Goal: Task Accomplishment & Management: Use online tool/utility

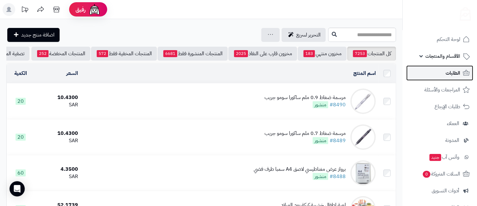
click at [445, 74] on link "الطلبات" at bounding box center [439, 72] width 67 height 15
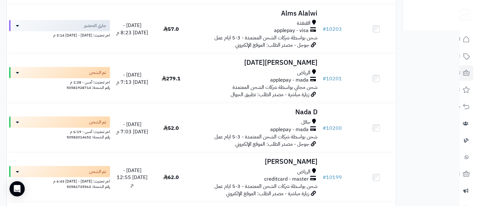
scroll to position [287, 0]
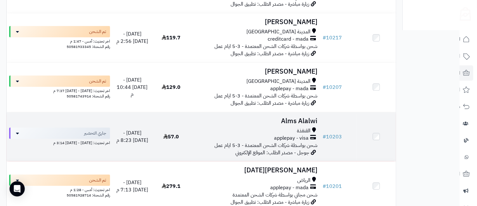
click at [361, 139] on td at bounding box center [376, 136] width 39 height 49
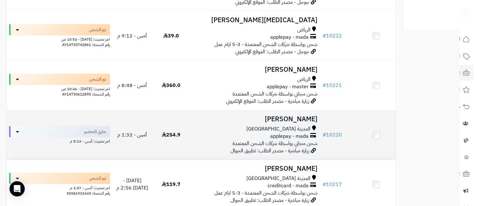
scroll to position [282, 0]
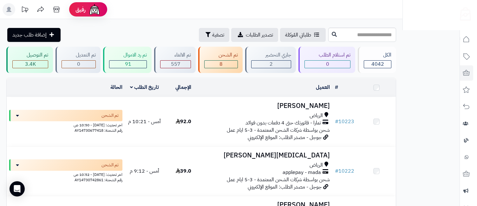
scroll to position [276, 0]
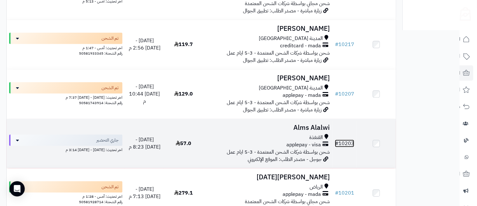
click at [347, 140] on link "# 10203" at bounding box center [344, 144] width 19 height 8
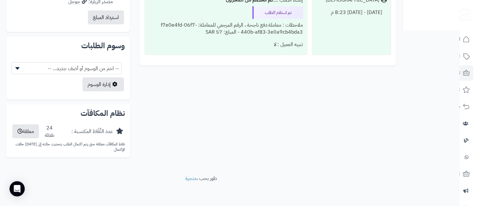
scroll to position [215, 0]
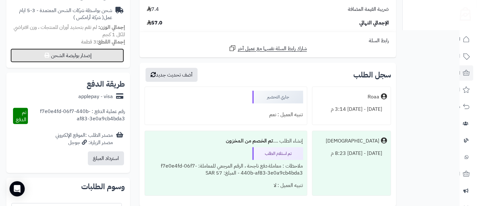
click at [95, 53] on button "إصدار بوليصة الشحن" at bounding box center [67, 56] width 114 height 14
select select "******"
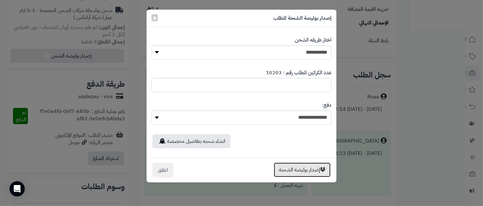
click at [299, 167] on button "إصدار بوليصة الشحنة" at bounding box center [302, 169] width 57 height 15
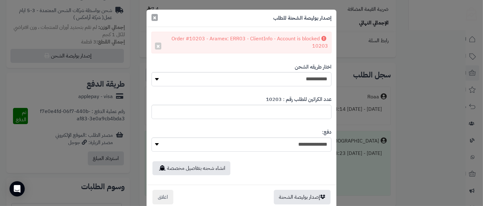
click at [157, 19] on span "×" at bounding box center [155, 18] width 4 height 10
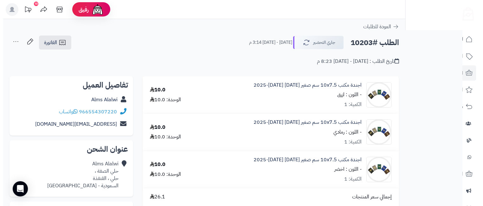
scroll to position [141, 0]
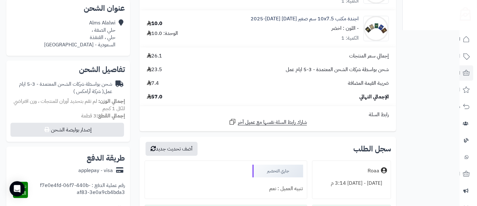
click at [108, 137] on div "تفاصيل الشحن شحن بواسطة شركات الشحن المعتمدة - 3-5 ايام عمل ( شركة أرامكس ) إجم…" at bounding box center [68, 101] width 124 height 81
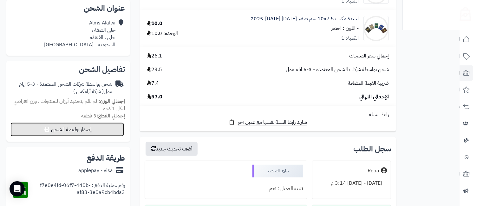
click at [109, 135] on button "إصدار بوليصة الشحن" at bounding box center [67, 129] width 114 height 14
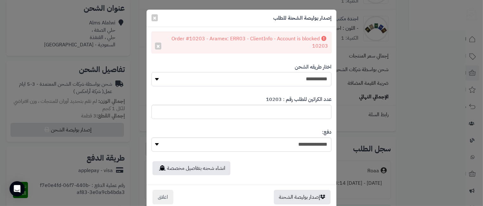
click at [204, 82] on select "**********" at bounding box center [242, 79] width 180 height 14
select select "*******"
click at [152, 72] on select "**********" at bounding box center [242, 79] width 180 height 14
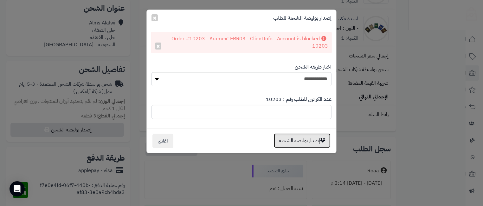
click at [292, 140] on button "إصدار بوليصة الشحنة" at bounding box center [302, 140] width 57 height 15
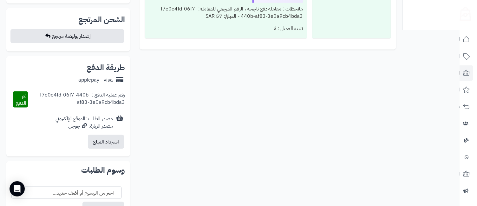
scroll to position [282, 0]
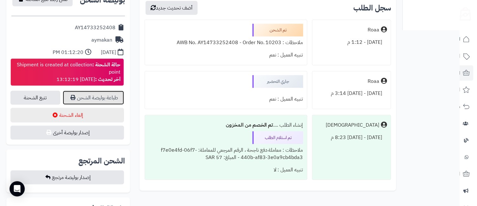
click at [94, 96] on link "طباعة بوليصة الشحن" at bounding box center [93, 98] width 61 height 14
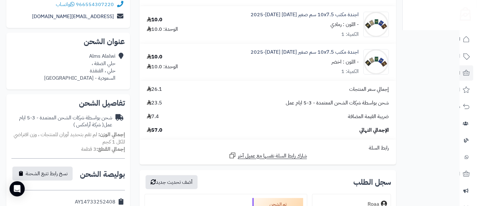
scroll to position [0, 0]
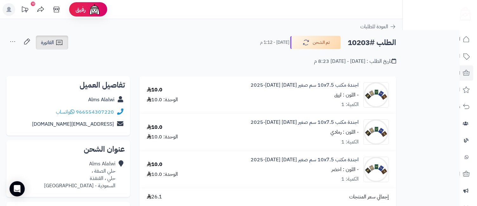
click at [54, 42] on span "الفاتورة" at bounding box center [47, 43] width 13 height 8
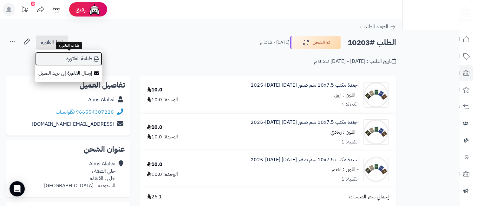
click at [65, 55] on link "طباعة الفاتورة" at bounding box center [69, 59] width 68 height 14
